Goal: Find contact information: Find contact information

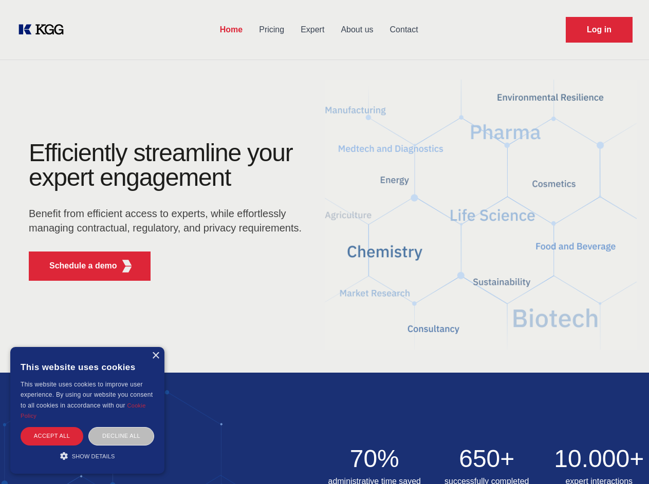
click at [324, 242] on div "Efficiently streamline your expert engagement Benefit from efficient access to …" at bounding box center [168, 215] width 312 height 148
click at [77, 266] on p "Schedule a demo" at bounding box center [83, 266] width 68 height 12
click at [155, 356] on div "× This website uses cookies This website uses cookies to improve user experienc…" at bounding box center [87, 410] width 154 height 127
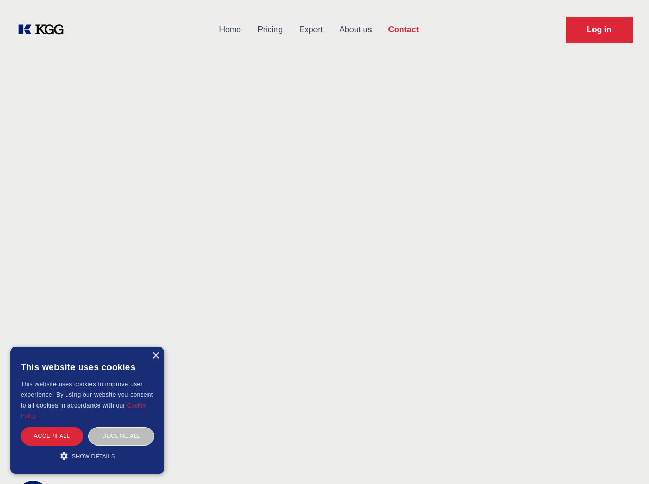
click at [52, 436] on div "Accept all" at bounding box center [52, 436] width 63 height 18
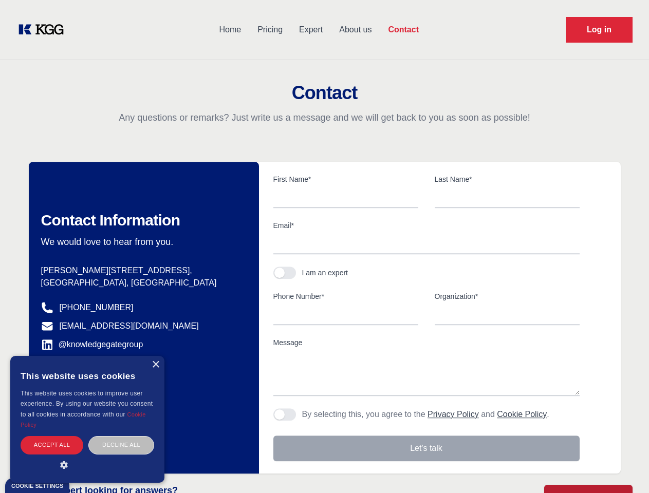
click at [121, 436] on div "Decline all" at bounding box center [121, 445] width 66 height 18
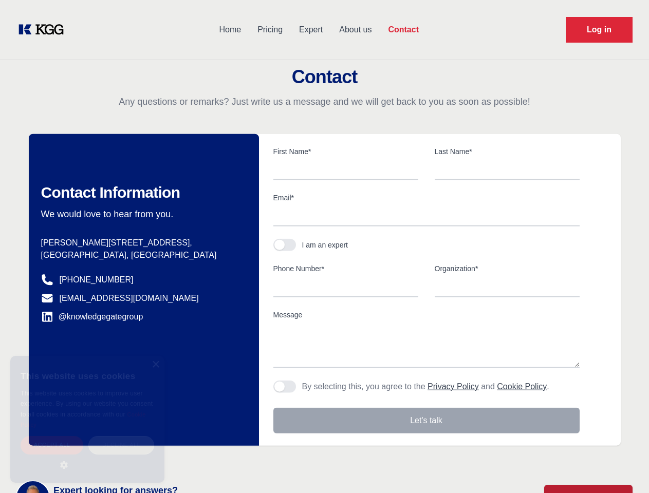
click at [87, 456] on main "Contact Any questions or remarks? Just write us a message and we will get back …" at bounding box center [324, 267] width 649 height 535
